Goal: Communication & Community: Answer question/provide support

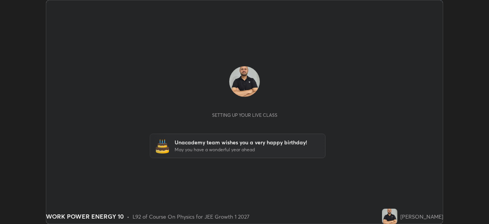
scroll to position [224, 489]
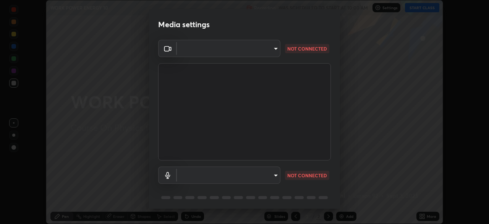
type input "e15fe1ebf70cde3bfcbeee335f8652014c7a9185cc29a01d69aea44f35fb34b8"
type input "communications"
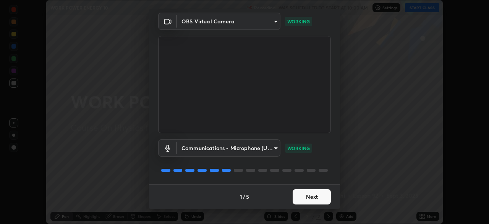
click at [311, 196] on button "Next" at bounding box center [312, 196] width 38 height 15
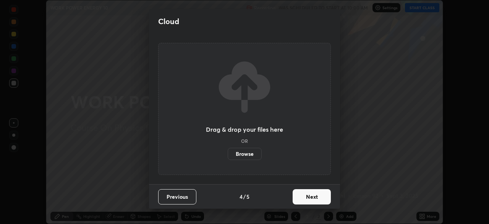
click at [311, 194] on button "Next" at bounding box center [312, 196] width 38 height 15
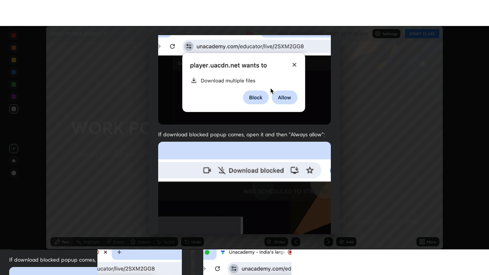
scroll to position [183, 0]
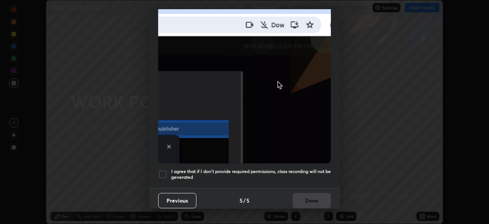
click at [162, 172] on div at bounding box center [162, 173] width 9 height 9
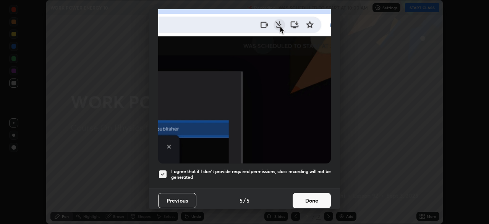
click at [316, 194] on button "Done" at bounding box center [312, 200] width 38 height 15
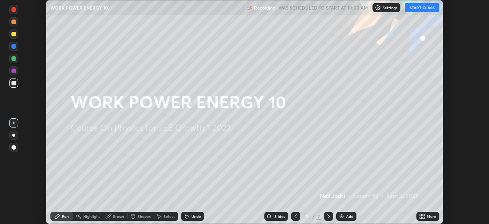
click at [425, 8] on button "START CLASS" at bounding box center [422, 7] width 34 height 9
click at [344, 217] on div "Add" at bounding box center [346, 215] width 20 height 9
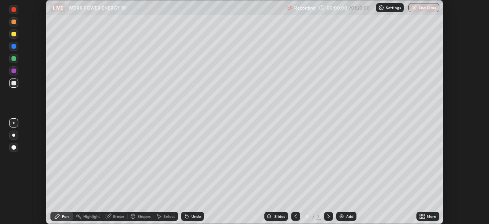
click at [423, 217] on icon at bounding box center [424, 217] width 2 height 2
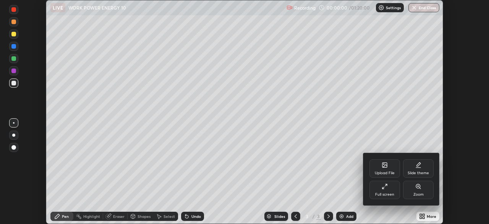
click at [386, 192] on div "Full screen" at bounding box center [384, 194] width 19 height 4
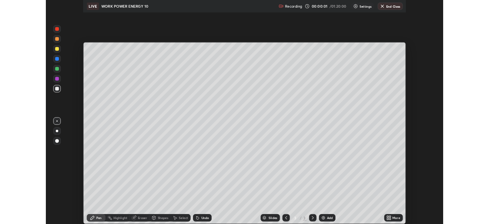
scroll to position [275, 489]
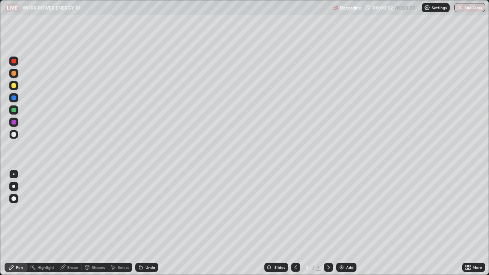
click at [14, 186] on div at bounding box center [13, 186] width 3 height 3
click at [14, 85] on div at bounding box center [13, 85] width 5 height 5
click at [15, 86] on div at bounding box center [13, 85] width 5 height 5
click at [12, 111] on div at bounding box center [13, 110] width 5 height 5
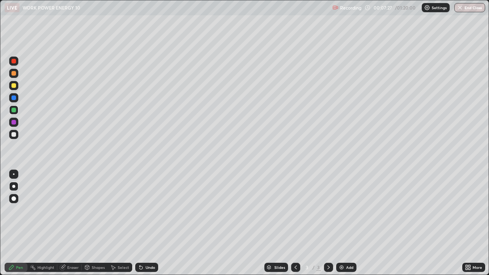
click at [15, 133] on div at bounding box center [13, 134] width 5 height 5
click at [14, 134] on div at bounding box center [13, 134] width 5 height 5
click at [13, 86] on div at bounding box center [13, 85] width 5 height 5
click at [12, 63] on div at bounding box center [13, 61] width 9 height 9
click at [10, 62] on div at bounding box center [13, 61] width 9 height 9
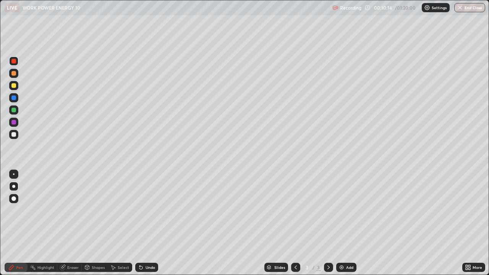
click at [143, 223] on div "Undo" at bounding box center [146, 267] width 23 height 9
click at [144, 223] on div "Undo" at bounding box center [146, 267] width 23 height 9
click at [143, 223] on icon at bounding box center [141, 267] width 6 height 6
click at [144, 223] on div "Undo" at bounding box center [146, 267] width 23 height 9
click at [14, 86] on div at bounding box center [13, 85] width 5 height 5
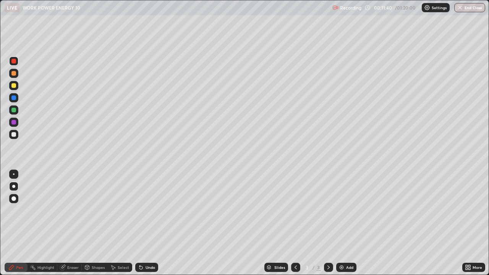
click at [13, 85] on div at bounding box center [13, 85] width 5 height 5
click at [12, 73] on div at bounding box center [13, 73] width 5 height 5
click at [13, 73] on div at bounding box center [13, 73] width 5 height 5
click at [140, 223] on icon at bounding box center [140, 267] width 3 height 3
click at [144, 223] on div "Undo" at bounding box center [146, 267] width 23 height 9
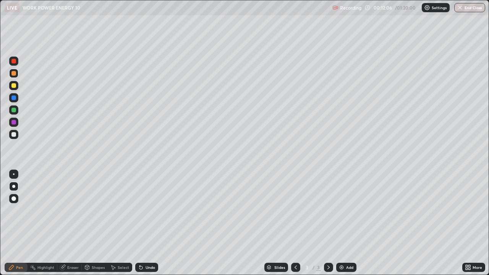
click at [13, 135] on div at bounding box center [13, 134] width 5 height 5
click at [13, 134] on div at bounding box center [13, 134] width 5 height 5
click at [13, 135] on div at bounding box center [13, 134] width 5 height 5
click at [345, 223] on div "Add" at bounding box center [346, 267] width 20 height 9
click at [14, 86] on div at bounding box center [13, 85] width 5 height 5
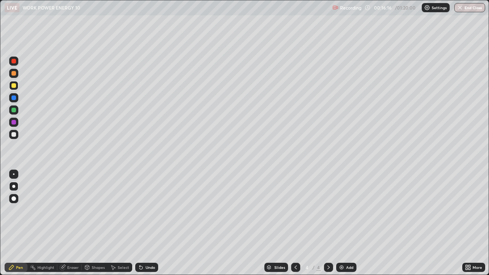
click at [14, 112] on div at bounding box center [13, 110] width 5 height 5
click at [146, 223] on div "Undo" at bounding box center [151, 268] width 10 height 4
click at [13, 89] on div at bounding box center [13, 85] width 9 height 9
click at [13, 86] on div at bounding box center [13, 85] width 5 height 5
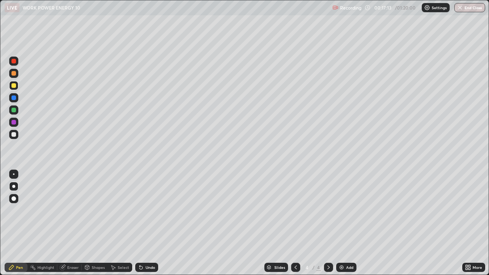
click at [146, 223] on div "Undo" at bounding box center [146, 267] width 23 height 9
click at [349, 223] on div "Add" at bounding box center [349, 268] width 7 height 4
click at [16, 84] on div at bounding box center [13, 85] width 5 height 5
click at [12, 63] on div at bounding box center [13, 61] width 5 height 5
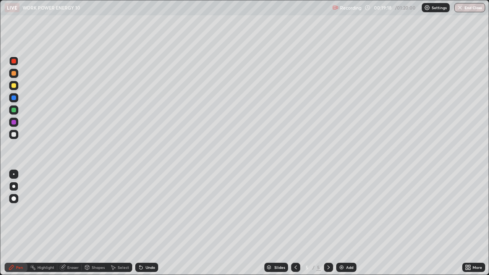
click at [14, 133] on div at bounding box center [13, 134] width 5 height 5
click at [143, 223] on icon at bounding box center [141, 267] width 6 height 6
click at [146, 223] on div "Undo" at bounding box center [151, 268] width 10 height 4
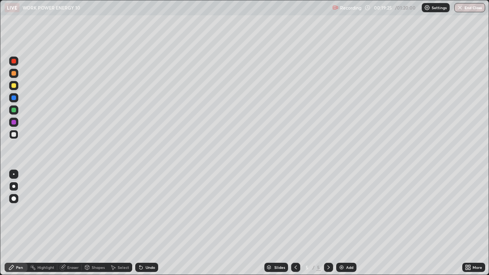
click at [146, 223] on div "Undo" at bounding box center [146, 267] width 23 height 9
click at [14, 86] on div at bounding box center [13, 85] width 5 height 5
click at [15, 134] on div at bounding box center [13, 134] width 5 height 5
click at [11, 62] on div at bounding box center [13, 61] width 5 height 5
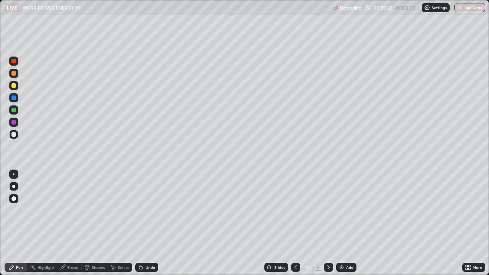
click at [11, 62] on div at bounding box center [13, 61] width 5 height 5
click at [15, 111] on div at bounding box center [13, 110] width 5 height 5
click at [14, 111] on div at bounding box center [13, 110] width 5 height 5
click at [74, 223] on div "Eraser" at bounding box center [72, 268] width 11 height 4
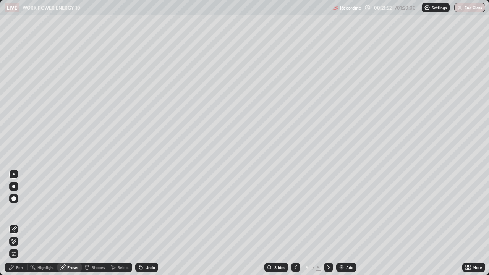
click at [15, 223] on div "Pen" at bounding box center [16, 267] width 23 height 9
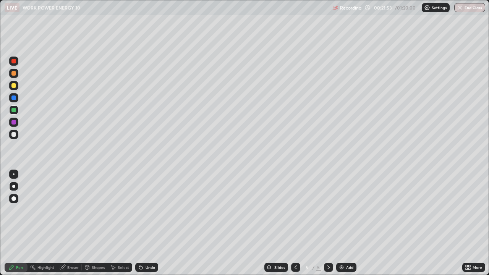
click at [13, 88] on div at bounding box center [13, 85] width 9 height 9
click at [14, 135] on div at bounding box center [13, 134] width 5 height 5
click at [11, 98] on div at bounding box center [13, 97] width 9 height 9
click at [143, 223] on div "Undo" at bounding box center [146, 267] width 23 height 9
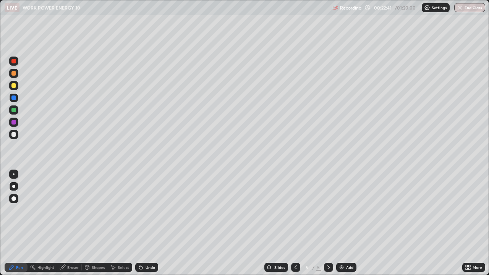
click at [140, 223] on icon at bounding box center [140, 267] width 3 height 3
click at [13, 134] on div at bounding box center [13, 134] width 5 height 5
click at [73, 223] on div "Eraser" at bounding box center [72, 268] width 11 height 4
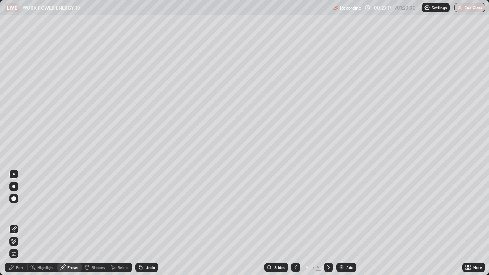
click at [17, 223] on div "Pen" at bounding box center [19, 268] width 7 height 4
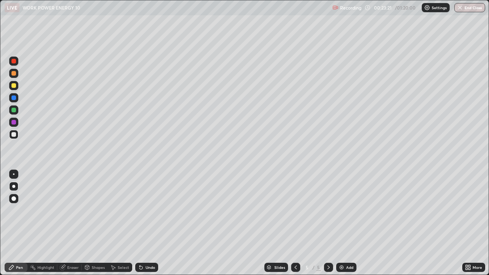
click at [73, 223] on div "Eraser" at bounding box center [72, 268] width 11 height 4
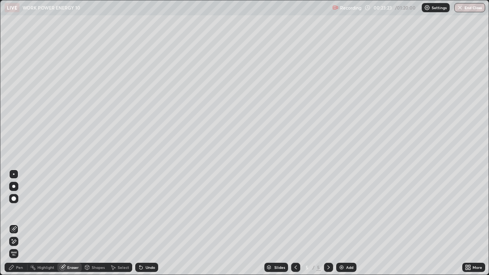
click at [19, 223] on div "Pen" at bounding box center [16, 267] width 23 height 9
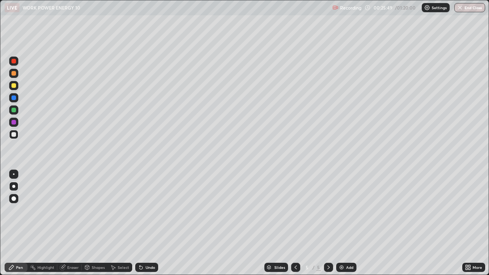
click at [13, 83] on div at bounding box center [13, 85] width 5 height 5
click at [11, 82] on div at bounding box center [13, 85] width 9 height 9
click at [18, 138] on div at bounding box center [13, 134] width 9 height 12
click at [15, 135] on div at bounding box center [13, 134] width 5 height 5
click at [73, 223] on div "Eraser" at bounding box center [72, 268] width 11 height 4
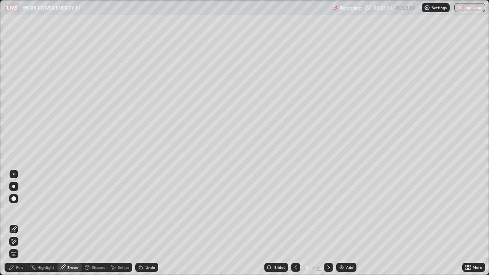
click at [19, 223] on div "Pen" at bounding box center [19, 268] width 7 height 4
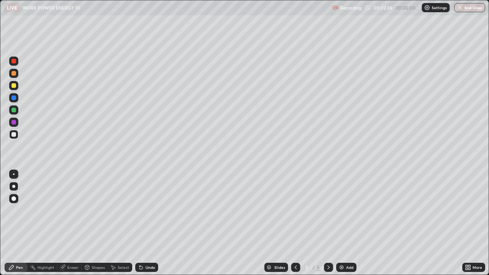
click at [348, 223] on div "Add" at bounding box center [346, 267] width 20 height 9
click at [296, 223] on icon at bounding box center [296, 267] width 6 height 6
click at [327, 223] on icon at bounding box center [329, 267] width 6 height 6
click at [141, 223] on icon at bounding box center [140, 267] width 3 height 3
click at [344, 223] on div "Add" at bounding box center [346, 267] width 20 height 9
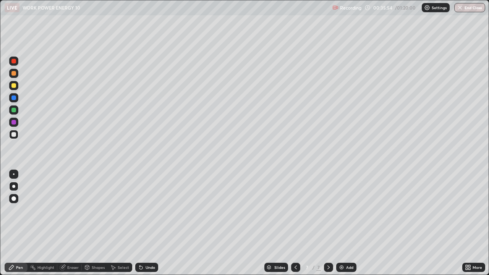
click at [15, 86] on div at bounding box center [13, 85] width 5 height 5
click at [14, 134] on div at bounding box center [13, 134] width 5 height 5
click at [13, 86] on div at bounding box center [13, 85] width 5 height 5
click at [342, 223] on img at bounding box center [342, 267] width 6 height 6
click at [15, 134] on div at bounding box center [13, 134] width 5 height 5
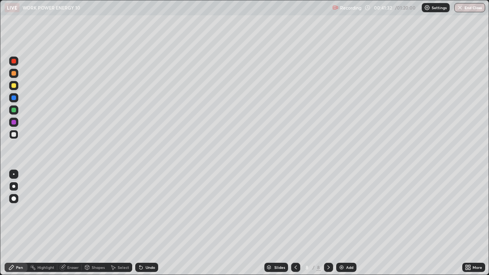
click at [11, 87] on div at bounding box center [13, 85] width 5 height 5
click at [14, 135] on div at bounding box center [13, 134] width 5 height 5
click at [14, 86] on div at bounding box center [13, 85] width 5 height 5
click at [344, 223] on img at bounding box center [342, 267] width 6 height 6
click at [146, 223] on div "Undo" at bounding box center [151, 268] width 10 height 4
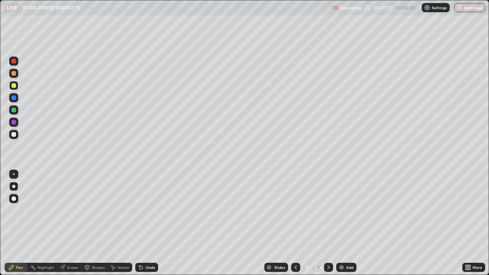
click at [148, 223] on div "Undo" at bounding box center [151, 268] width 10 height 4
click at [71, 223] on div "Eraser" at bounding box center [72, 268] width 11 height 4
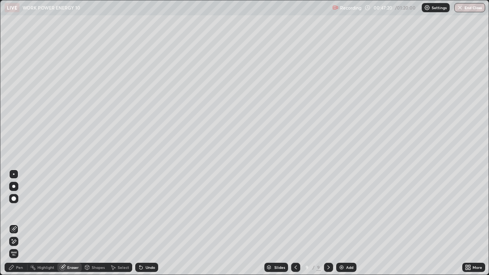
click at [19, 223] on div "Pen" at bounding box center [19, 268] width 7 height 4
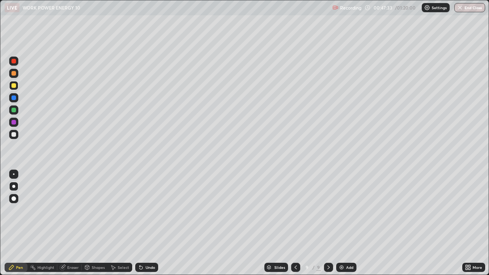
click at [144, 223] on div "Undo" at bounding box center [146, 267] width 23 height 9
click at [142, 223] on icon at bounding box center [141, 267] width 6 height 6
click at [15, 134] on div at bounding box center [13, 134] width 5 height 5
click at [14, 132] on div at bounding box center [13, 134] width 9 height 9
click at [13, 84] on div at bounding box center [13, 85] width 5 height 5
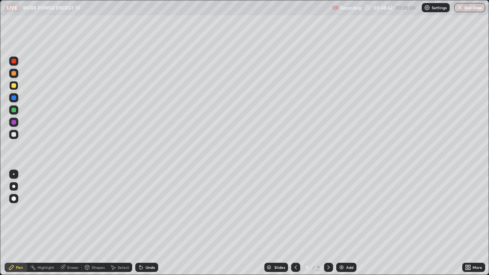
click at [13, 84] on div at bounding box center [13, 85] width 5 height 5
click at [11, 134] on div at bounding box center [13, 134] width 9 height 9
click at [119, 223] on div "Select" at bounding box center [123, 268] width 11 height 4
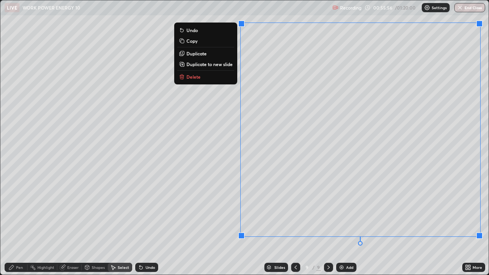
click at [293, 223] on div "0 ° Undo Copy Duplicate Duplicate to new slide Delete" at bounding box center [244, 137] width 488 height 274
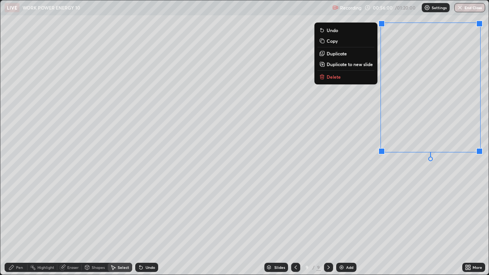
click at [359, 63] on p "Duplicate to new slide" at bounding box center [350, 64] width 46 height 6
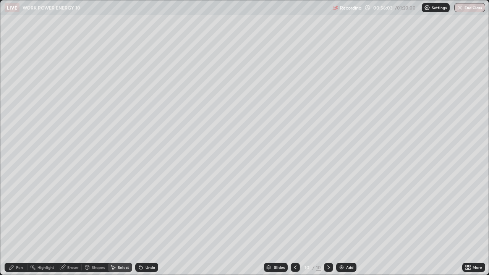
click at [21, 223] on div "Pen" at bounding box center [19, 268] width 7 height 4
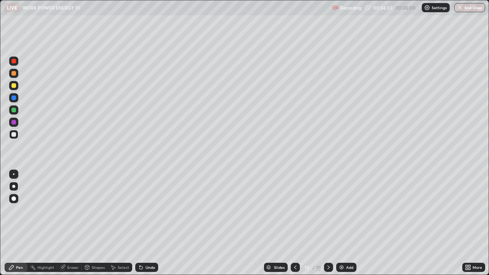
click at [15, 136] on div at bounding box center [13, 134] width 5 height 5
click at [12, 136] on div at bounding box center [13, 134] width 9 height 9
click at [13, 87] on div at bounding box center [13, 85] width 5 height 5
click at [148, 223] on div "Undo" at bounding box center [151, 268] width 10 height 4
click at [143, 223] on div "Undo" at bounding box center [146, 267] width 23 height 9
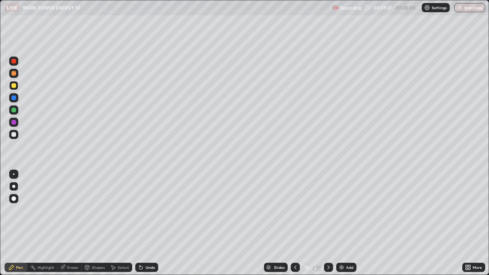
click at [14, 136] on div at bounding box center [13, 134] width 5 height 5
click at [122, 223] on div "Select" at bounding box center [123, 268] width 11 height 4
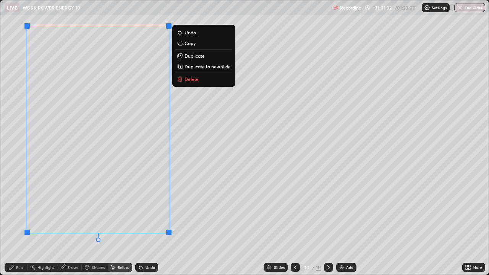
click at [194, 65] on p "Duplicate to new slide" at bounding box center [208, 66] width 46 height 6
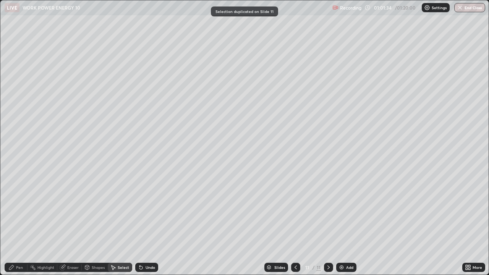
click at [20, 223] on div "Pen" at bounding box center [19, 268] width 7 height 4
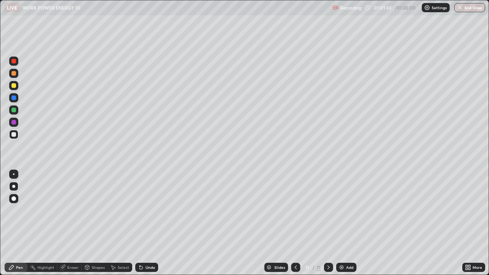
click at [13, 133] on div at bounding box center [13, 134] width 5 height 5
click at [141, 223] on icon at bounding box center [140, 267] width 3 height 3
click at [144, 223] on div "Undo" at bounding box center [146, 267] width 23 height 9
click at [147, 223] on div "Undo" at bounding box center [151, 268] width 10 height 4
click at [146, 223] on div "Undo" at bounding box center [151, 268] width 10 height 4
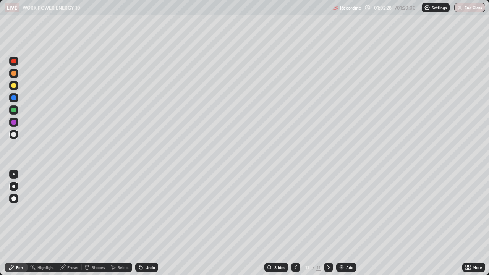
click at [146, 223] on div "Undo" at bounding box center [151, 268] width 10 height 4
click at [347, 223] on div "Add" at bounding box center [349, 268] width 7 height 4
click at [293, 223] on icon at bounding box center [296, 267] width 6 height 6
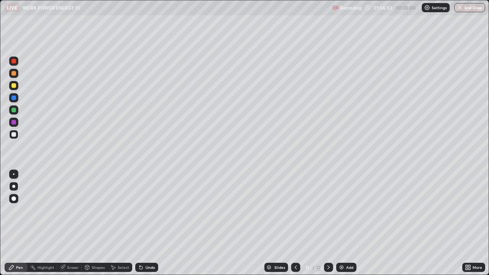
click at [118, 223] on div "Select" at bounding box center [123, 268] width 11 height 4
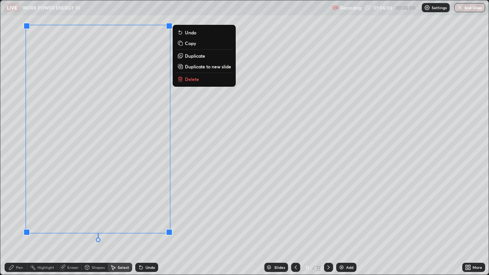
click at [196, 65] on p "Duplicate to new slide" at bounding box center [208, 66] width 46 height 6
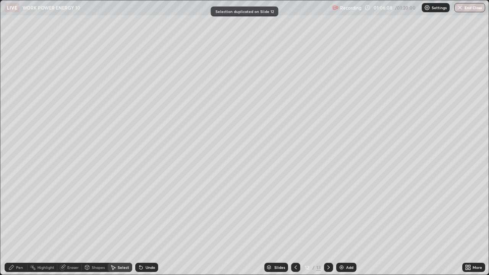
click at [18, 223] on div "Pen" at bounding box center [19, 268] width 7 height 4
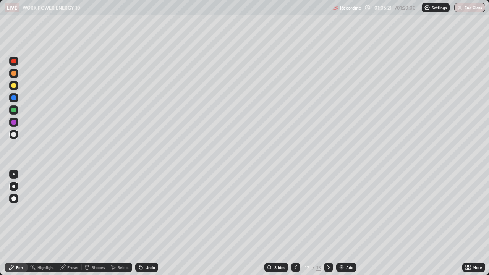
click at [14, 86] on div at bounding box center [13, 85] width 5 height 5
click at [14, 137] on div at bounding box center [13, 134] width 9 height 9
click at [149, 223] on div "Undo" at bounding box center [151, 268] width 10 height 4
click at [152, 223] on div "Undo" at bounding box center [151, 268] width 10 height 4
click at [148, 223] on div "Undo" at bounding box center [151, 268] width 10 height 4
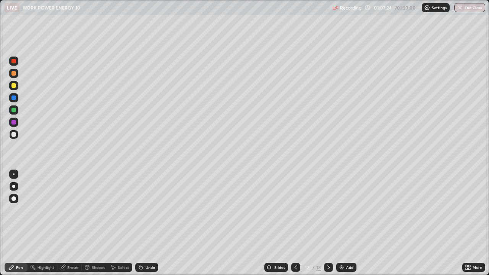
click at [149, 223] on div "Undo" at bounding box center [151, 268] width 10 height 4
click at [13, 89] on div at bounding box center [13, 85] width 9 height 9
click at [328, 223] on icon at bounding box center [329, 267] width 6 height 6
click at [149, 223] on div "Undo" at bounding box center [151, 268] width 10 height 4
click at [76, 223] on div "Eraser" at bounding box center [72, 268] width 11 height 4
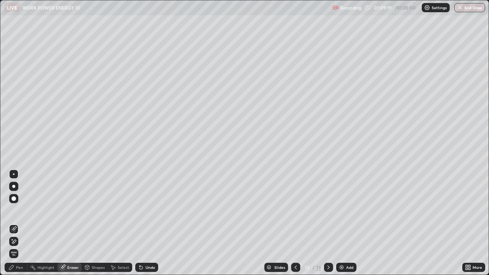
click at [24, 223] on div "Pen" at bounding box center [16, 267] width 23 height 9
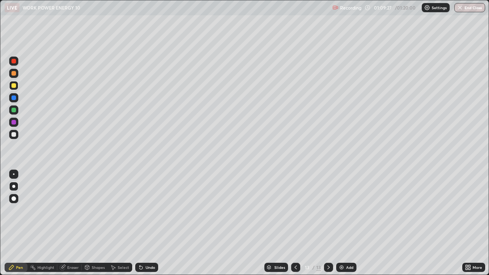
click at [12, 134] on div at bounding box center [13, 134] width 5 height 5
click at [147, 223] on div "Undo" at bounding box center [151, 268] width 10 height 4
click at [143, 223] on icon at bounding box center [141, 267] width 6 height 6
click at [146, 223] on div "Undo" at bounding box center [151, 268] width 10 height 4
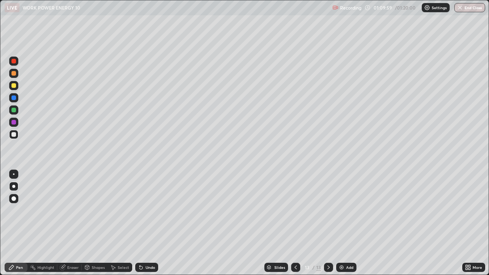
click at [146, 223] on div "Undo" at bounding box center [146, 267] width 23 height 9
click at [148, 223] on div "Undo" at bounding box center [151, 268] width 10 height 4
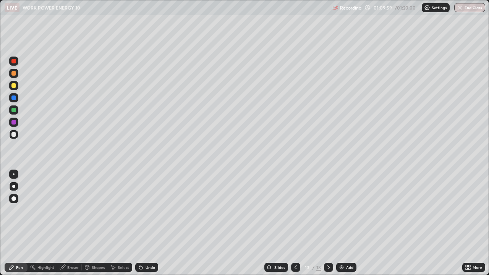
click at [146, 223] on div "Undo" at bounding box center [151, 268] width 10 height 4
click at [143, 223] on div "Undo" at bounding box center [146, 267] width 23 height 9
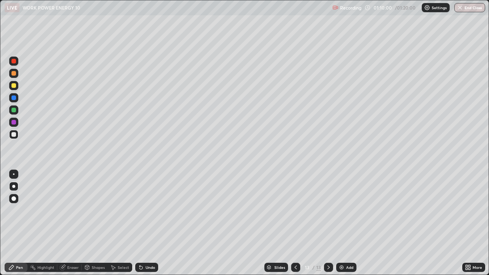
click at [143, 223] on icon at bounding box center [141, 267] width 6 height 6
click at [148, 223] on div "Undo" at bounding box center [146, 267] width 23 height 9
click at [148, 223] on div "Undo" at bounding box center [151, 268] width 10 height 4
click at [144, 223] on div "Undo" at bounding box center [146, 267] width 23 height 9
click at [145, 223] on div "Undo" at bounding box center [146, 267] width 23 height 9
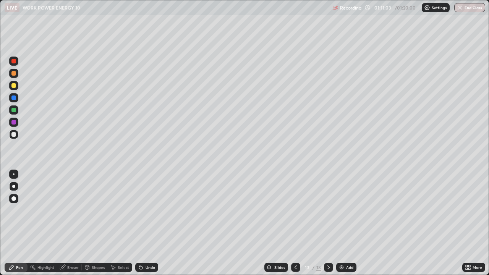
click at [145, 223] on div "Undo" at bounding box center [146, 267] width 23 height 9
click at [68, 223] on div "Eraser" at bounding box center [72, 268] width 11 height 4
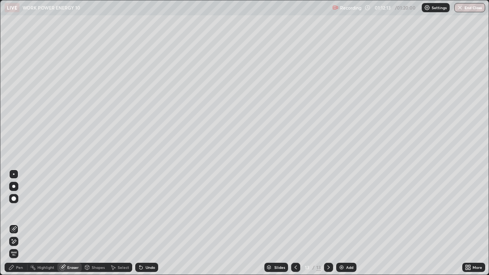
click at [11, 223] on icon at bounding box center [11, 267] width 5 height 5
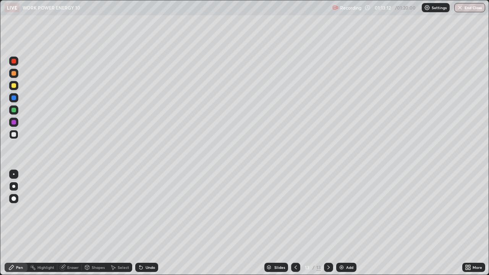
click at [148, 223] on div "Undo" at bounding box center [146, 267] width 23 height 9
click at [146, 223] on div "Undo" at bounding box center [146, 267] width 23 height 9
click at [475, 8] on button "End Class" at bounding box center [470, 7] width 30 height 9
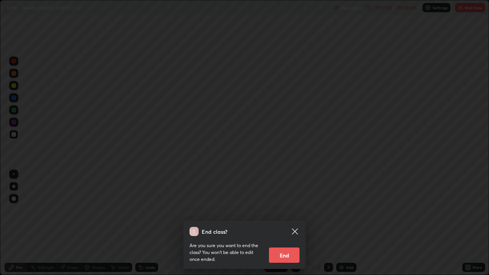
click at [288, 223] on button "End" at bounding box center [284, 255] width 31 height 15
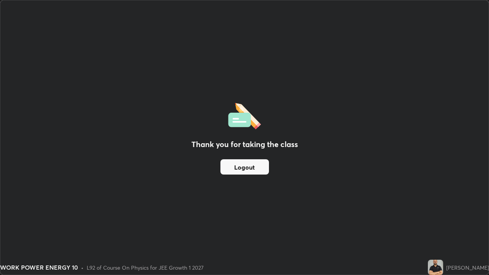
click at [256, 166] on button "Logout" at bounding box center [244, 166] width 49 height 15
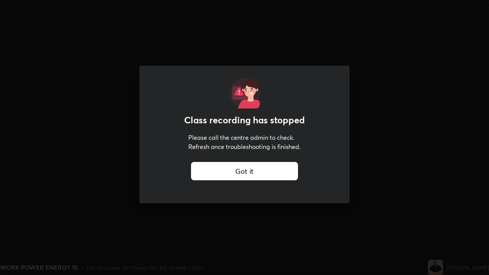
click at [233, 173] on div "Got it" at bounding box center [244, 171] width 107 height 18
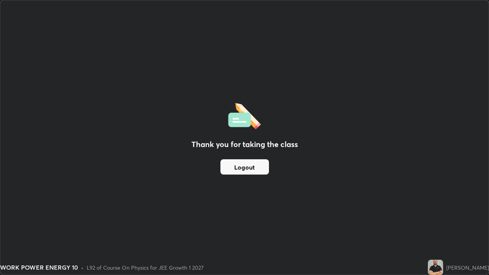
click at [326, 182] on div "Thank you for taking the class Logout" at bounding box center [244, 137] width 488 height 274
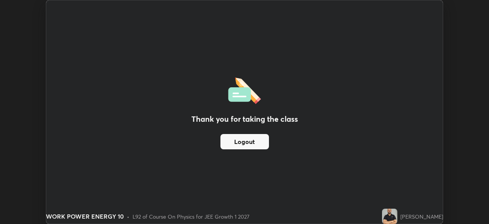
scroll to position [37986, 37720]
